Goal: Task Accomplishment & Management: Manage account settings

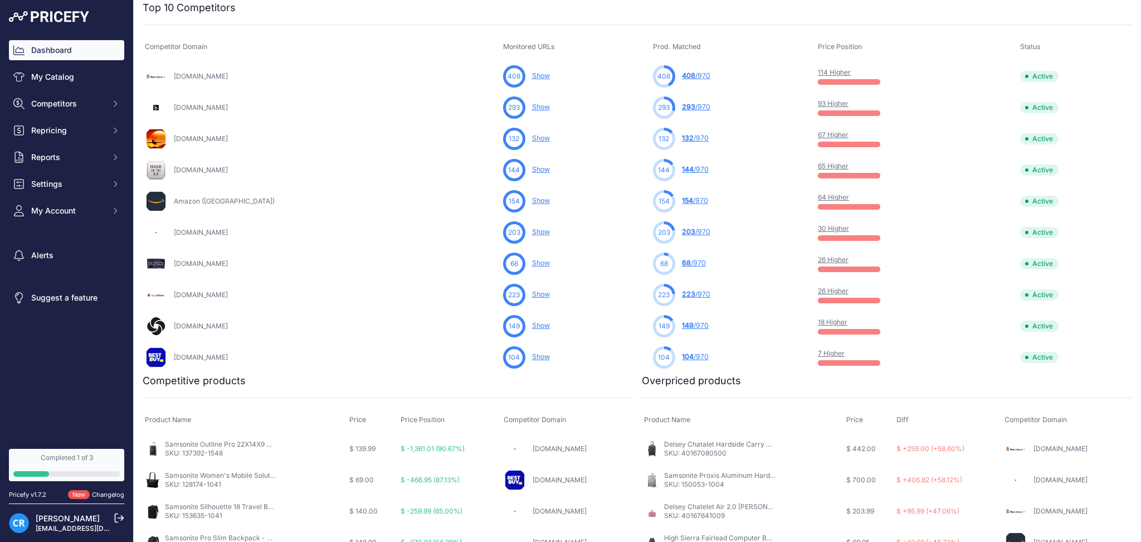
scroll to position [371, 0]
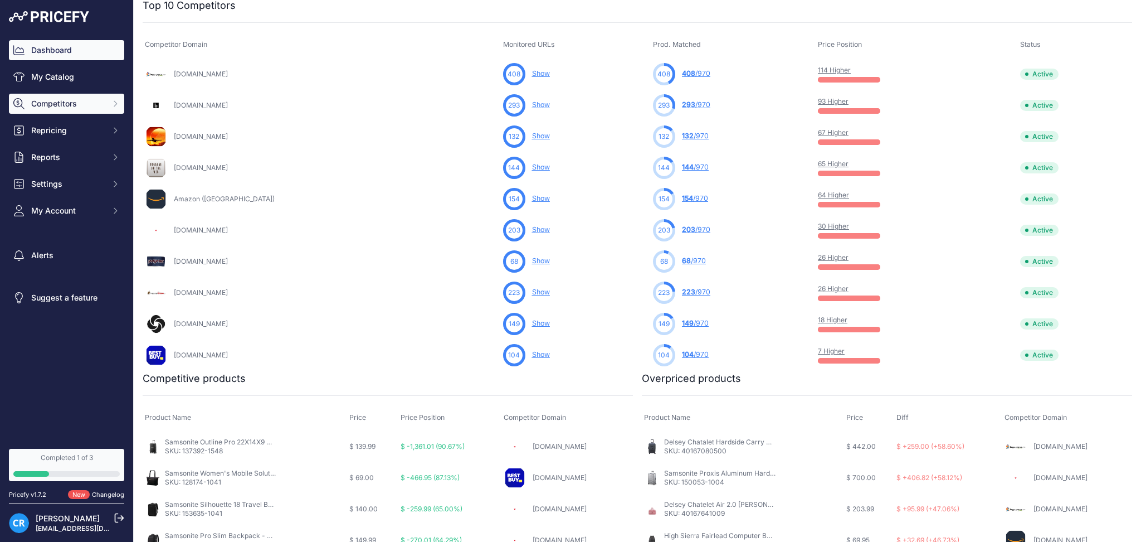
click at [56, 100] on span "Competitors" at bounding box center [67, 103] width 73 height 11
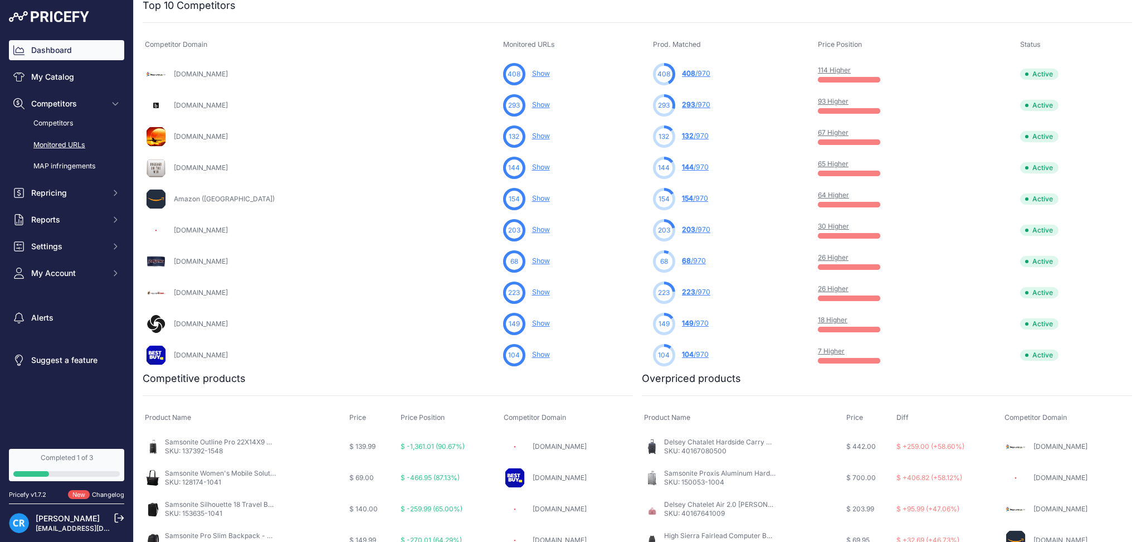
click at [69, 139] on link "Monitored URLs" at bounding box center [66, 145] width 115 height 20
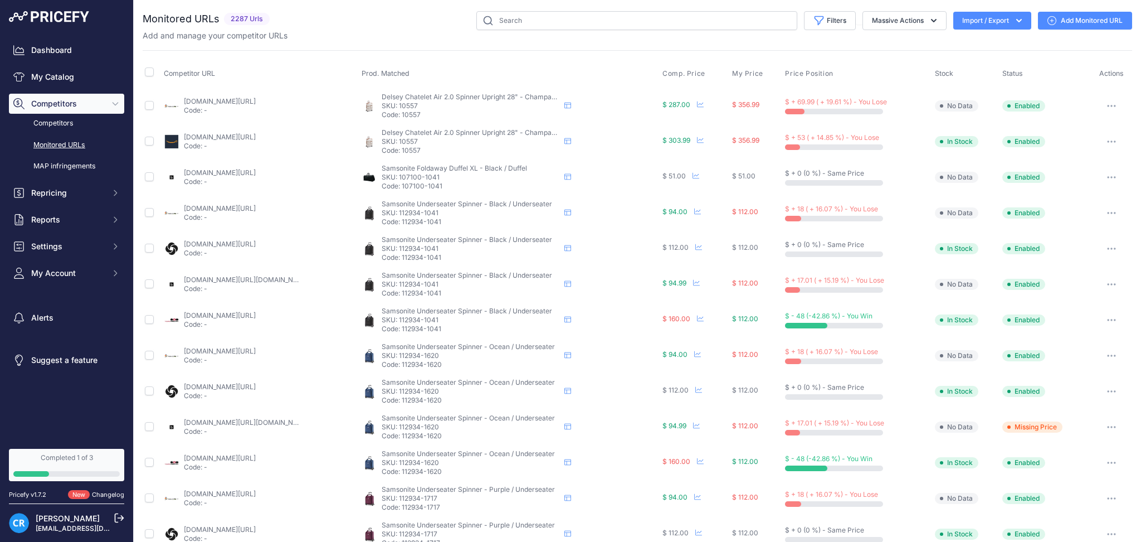
click at [885, 0] on div "You are not connected to the internet. Monitored URLs" at bounding box center [638, 424] width 990 height 848
click at [889, 12] on button "Massive Actions" at bounding box center [905, 20] width 84 height 19
click at [823, 21] on button "Filters" at bounding box center [830, 20] width 52 height 19
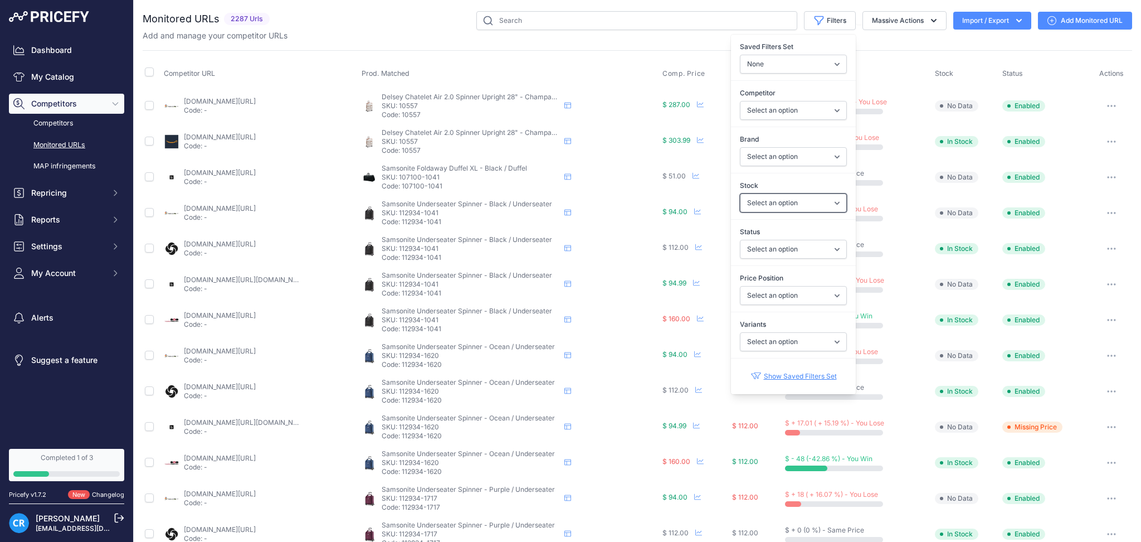
click at [760, 208] on select "Select an option In Stock Out Of Stock" at bounding box center [793, 202] width 107 height 19
drag, startPoint x: 765, startPoint y: 205, endPoint x: 765, endPoint y: 212, distance: 7.3
click at [765, 205] on select "Select an option In Stock Out Of Stock" at bounding box center [793, 202] width 107 height 19
click at [770, 250] on select "Select an option Enabled Disabled In progress Scraping Failed Not Found Missing…" at bounding box center [793, 249] width 107 height 19
select select "5"
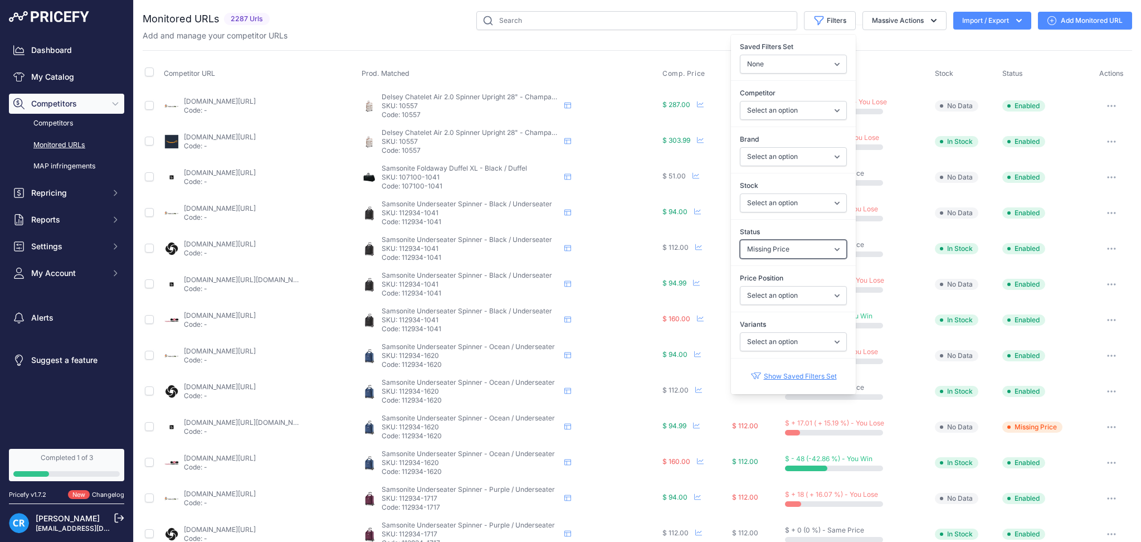
click at [740, 240] on select "Select an option Enabled Disabled In progress Scraping Failed Not Found Missing…" at bounding box center [793, 249] width 107 height 19
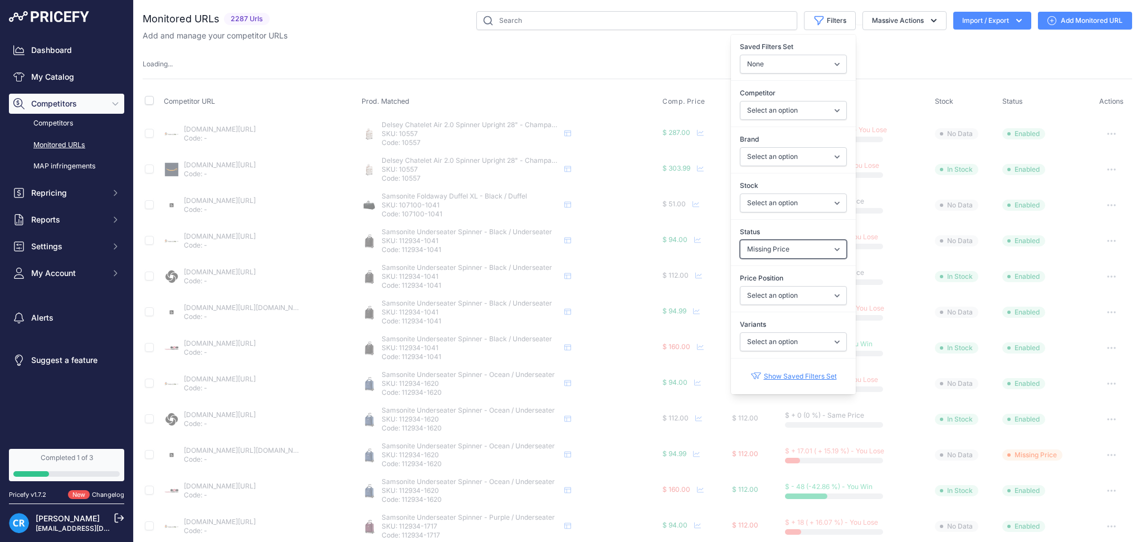
select select
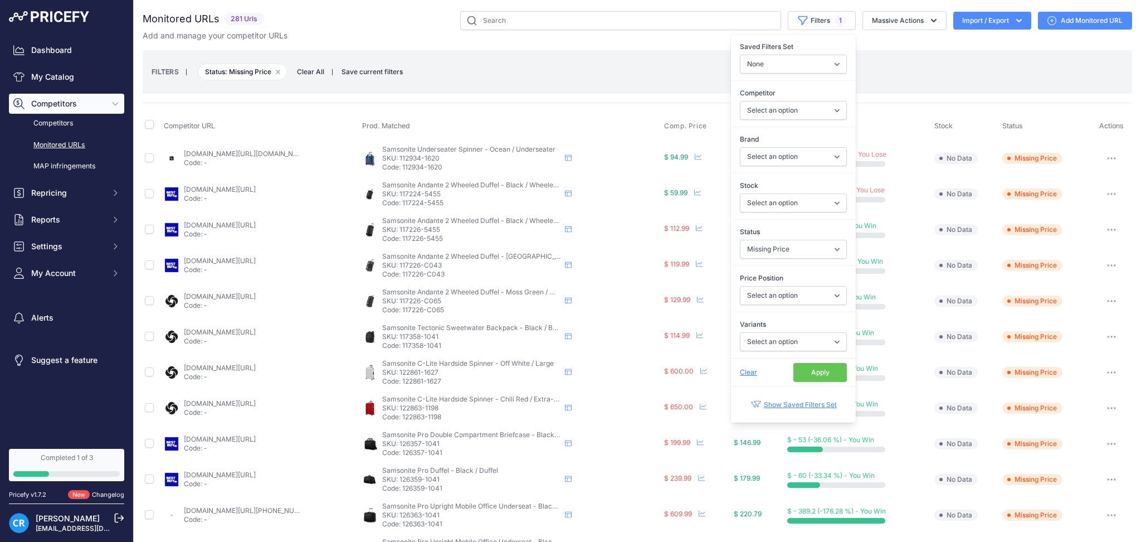
click at [782, 144] on label "Brand" at bounding box center [793, 139] width 107 height 11
click at [782, 147] on select "Select an option [DEMOGRAPHIC_DATA] Tourister Delsey Fjallraven Fpm [GEOGRAPHIC…" at bounding box center [793, 156] width 107 height 19
click at [782, 154] on select "Select an option [DEMOGRAPHIC_DATA] Tourister Delsey Fjallraven Fpm [GEOGRAPHIC…" at bounding box center [793, 156] width 107 height 19
select select "Samsonite"
click at [740, 147] on select "Select an option [DEMOGRAPHIC_DATA] Tourister Delsey Fjallraven Fpm [GEOGRAPHIC…" at bounding box center [793, 156] width 107 height 19
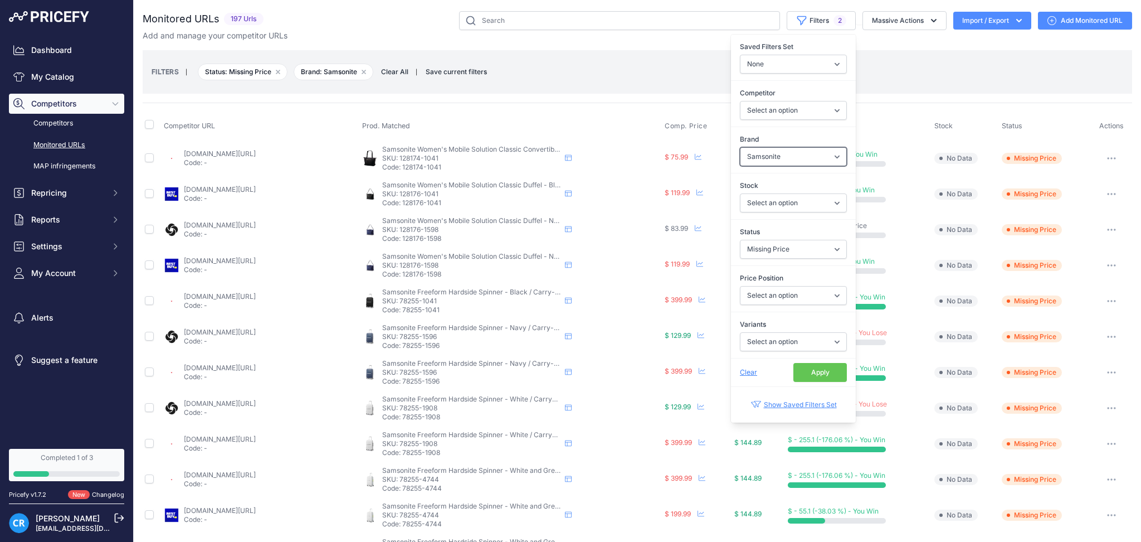
click at [750, 155] on select "Select an option [DEMOGRAPHIC_DATA] Tourister Delsey Fjallraven Fpm [GEOGRAPHIC…" at bounding box center [793, 156] width 107 height 19
select select
click at [740, 147] on select "Select an option [DEMOGRAPHIC_DATA] Tourister Delsey Fjallraven Fpm [GEOGRAPHIC…" at bounding box center [793, 156] width 107 height 19
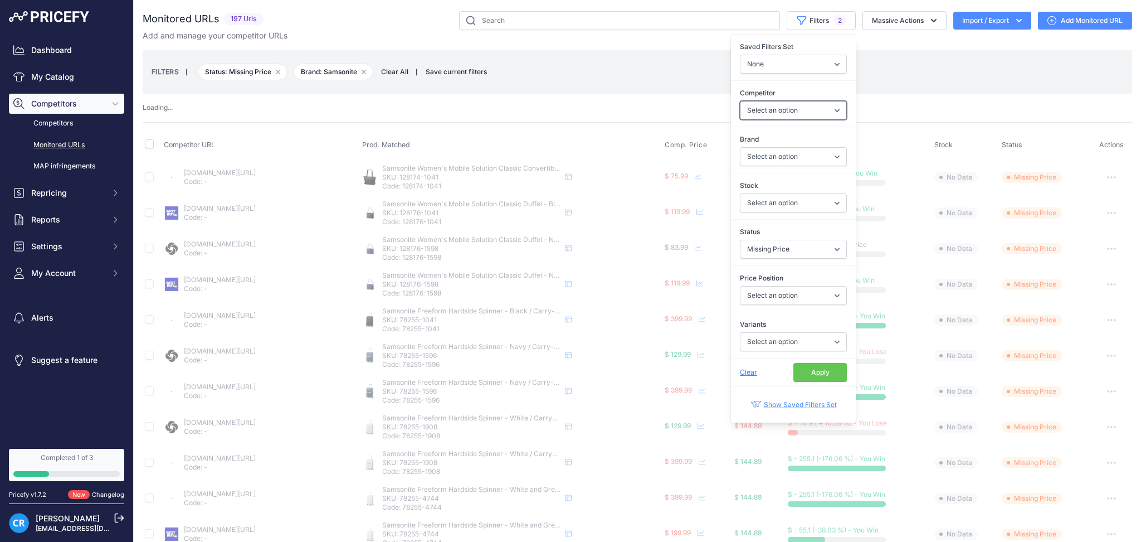
click at [771, 107] on select "Select an option [DOMAIN_NAME] [DOMAIN_NAME] [DOMAIN_NAME] [DOMAIN_NAME] [DOMAI…" at bounding box center [793, 110] width 107 height 19
select select "59099"
click at [740, 101] on select "Select an option [DOMAIN_NAME] [DOMAIN_NAME] [DOMAIN_NAME] [DOMAIN_NAME] [DOMAI…" at bounding box center [793, 110] width 107 height 19
select select
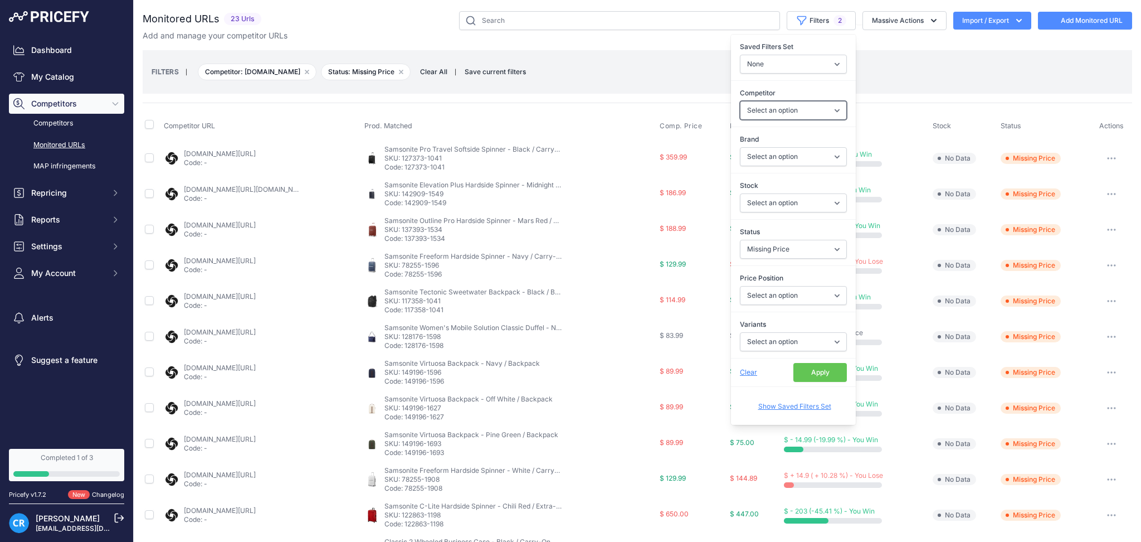
select select "59099"
click at [149, 120] on input "checkbox" at bounding box center [149, 124] width 9 height 9
checkbox input "true"
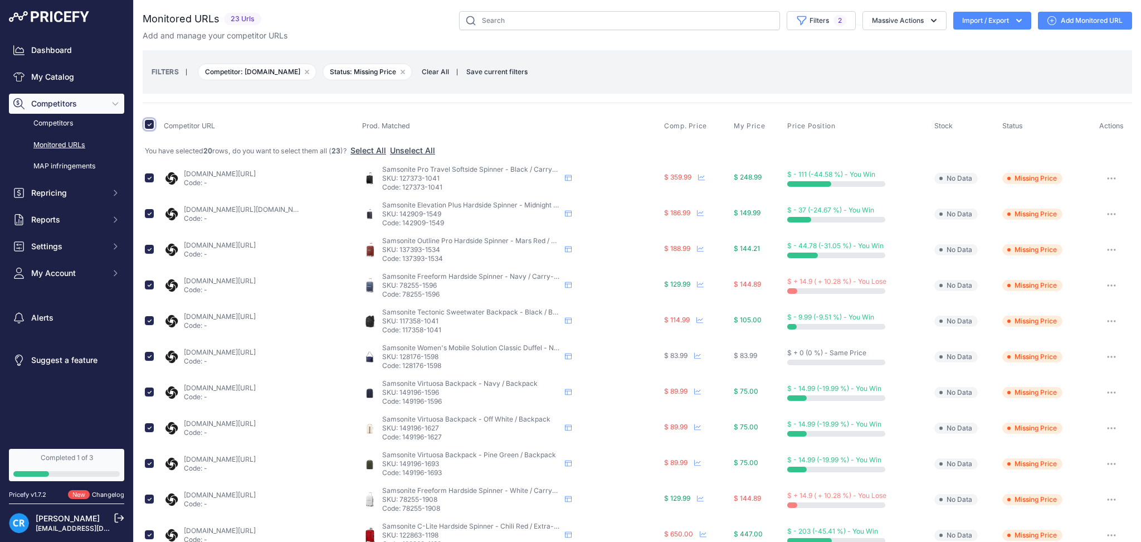
click at [149, 123] on input "checkbox" at bounding box center [149, 124] width 9 height 9
checkbox input "false"
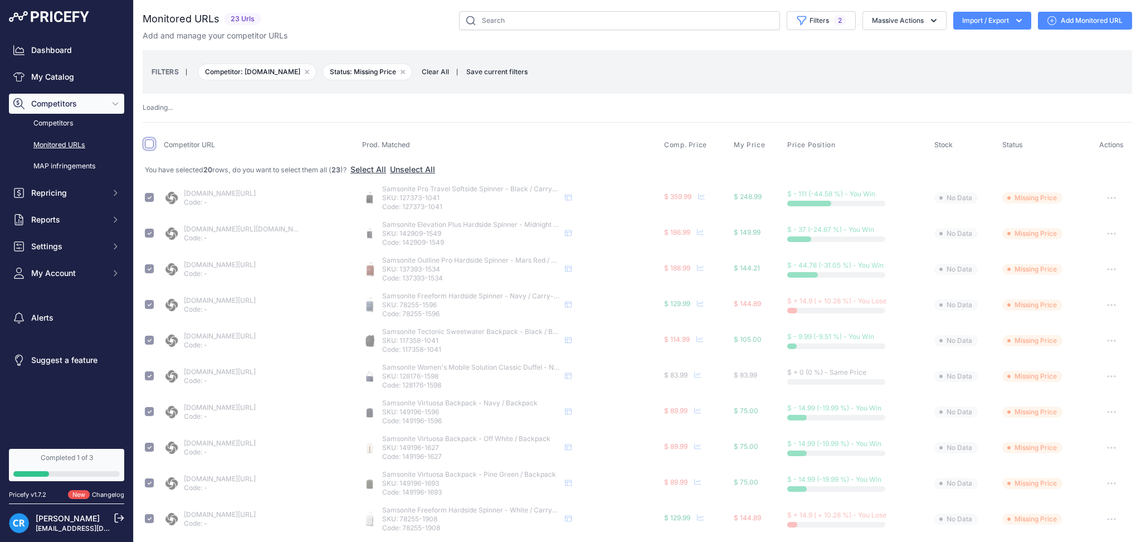
scroll to position [397, 0]
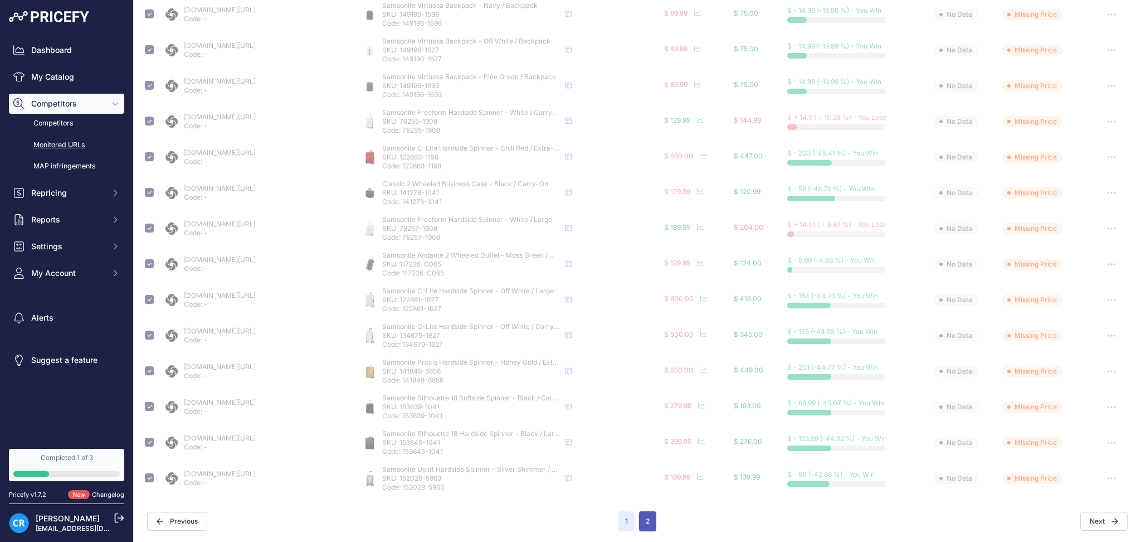
click at [645, 514] on button "2" at bounding box center [647, 521] width 17 height 20
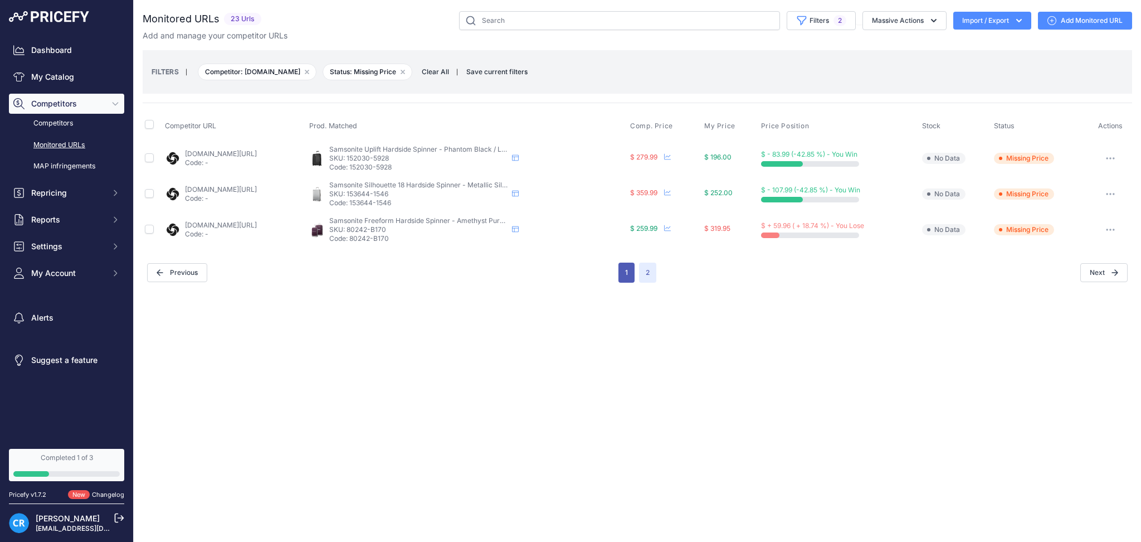
click at [622, 269] on button "1" at bounding box center [627, 272] width 16 height 20
